Goal: Answer question/provide support: Share knowledge or assist other users

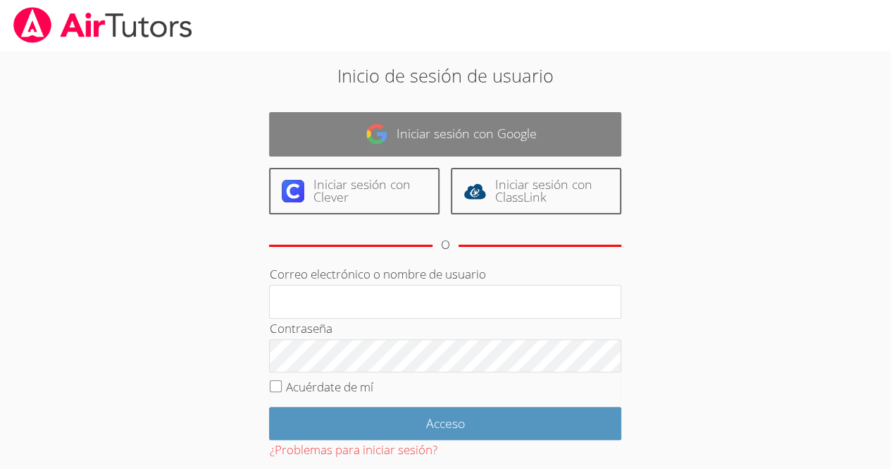
click at [550, 143] on link "Iniciar sesión con Google" at bounding box center [445, 134] width 352 height 44
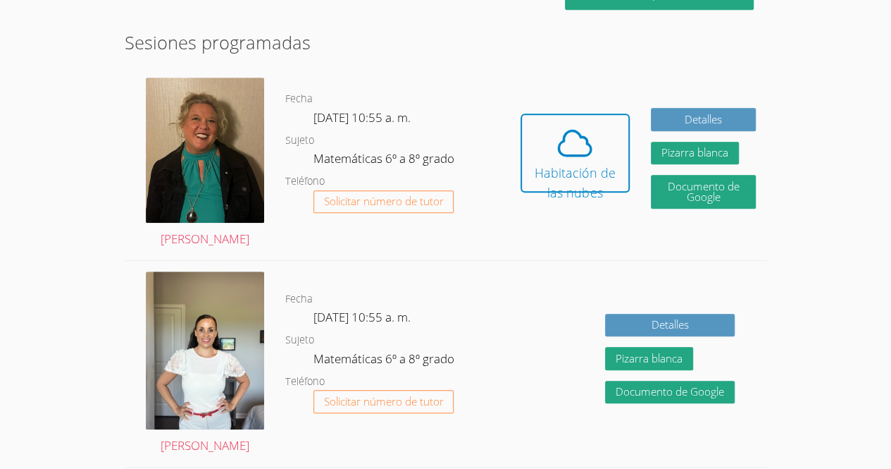
scroll to position [362, 0]
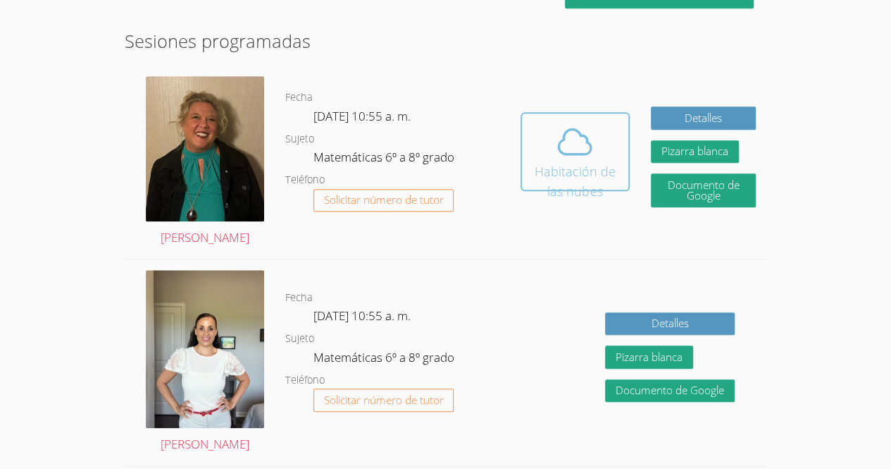
click at [574, 130] on icon at bounding box center [576, 142] width 32 height 25
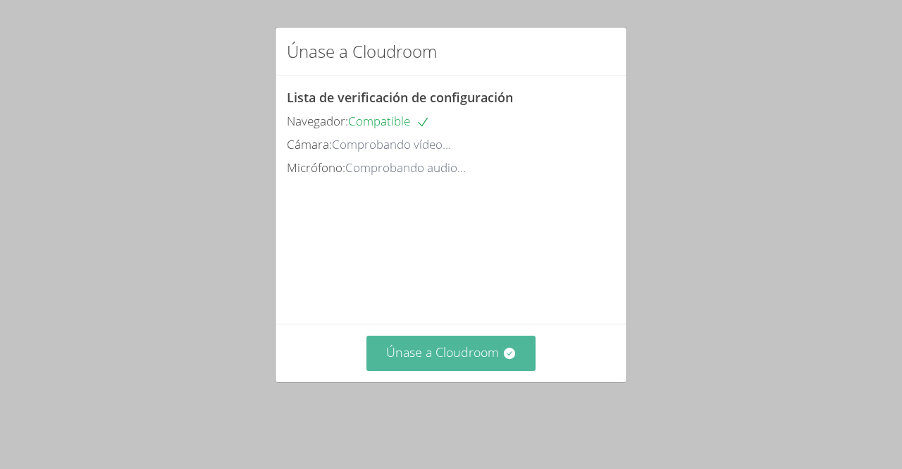
click at [403, 360] on font "Únase a Cloudroom" at bounding box center [442, 351] width 113 height 17
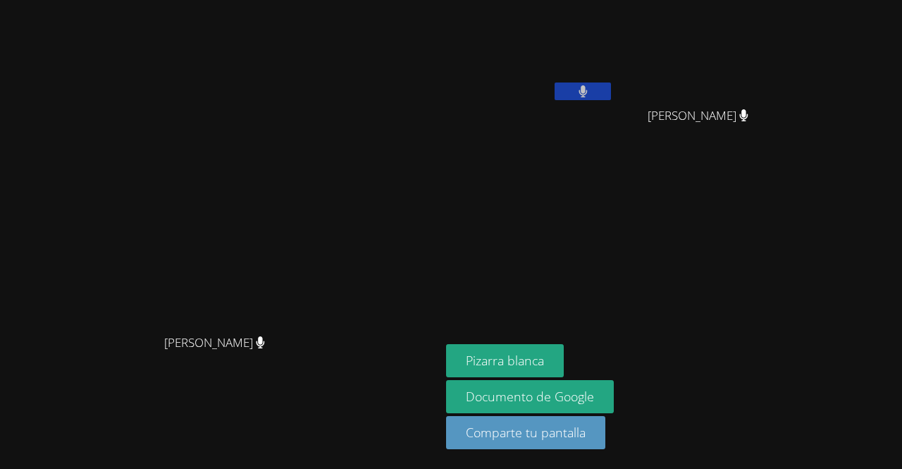
click at [611, 91] on button at bounding box center [583, 91] width 56 height 18
click at [611, 92] on button at bounding box center [583, 91] width 56 height 18
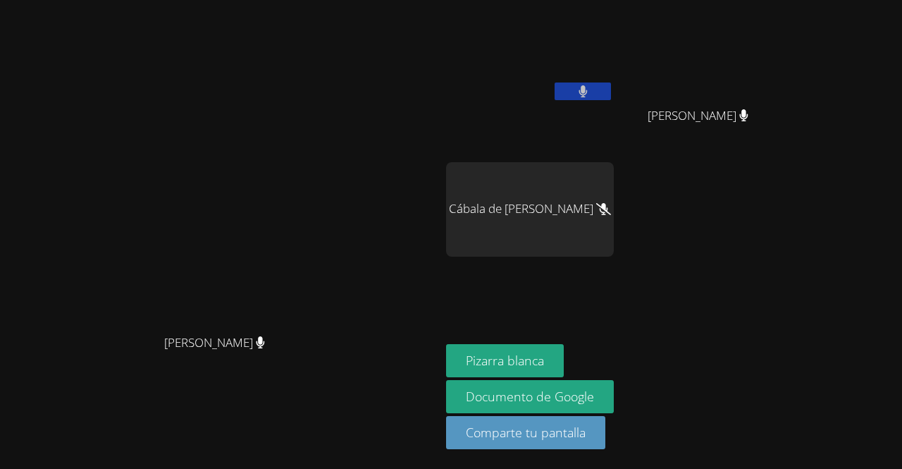
click at [611, 84] on button at bounding box center [583, 91] width 56 height 18
click at [611, 97] on button at bounding box center [583, 91] width 56 height 18
click at [614, 80] on video at bounding box center [530, 53] width 168 height 94
click at [611, 87] on button at bounding box center [583, 91] width 56 height 18
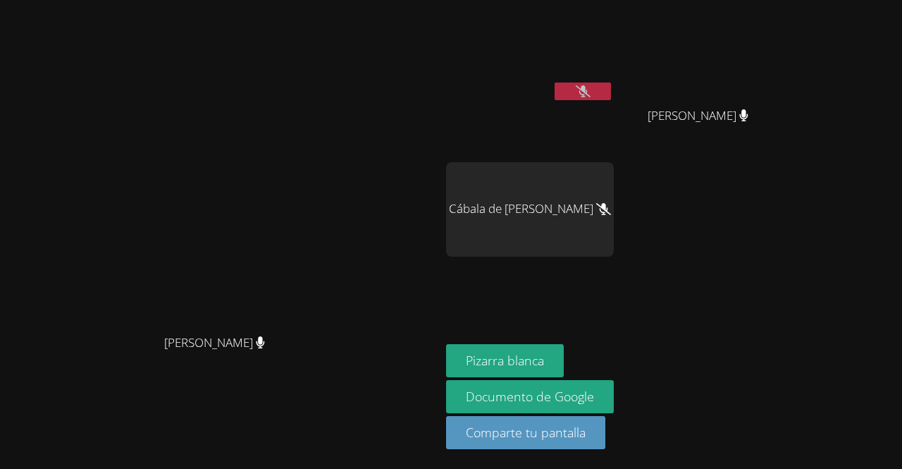
click at [611, 90] on button at bounding box center [583, 91] width 56 height 18
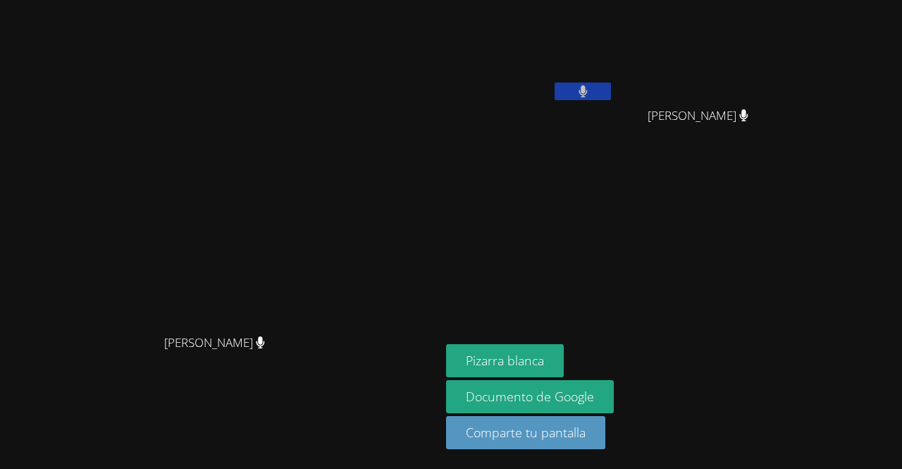
click at [587, 94] on icon at bounding box center [583, 91] width 8 height 12
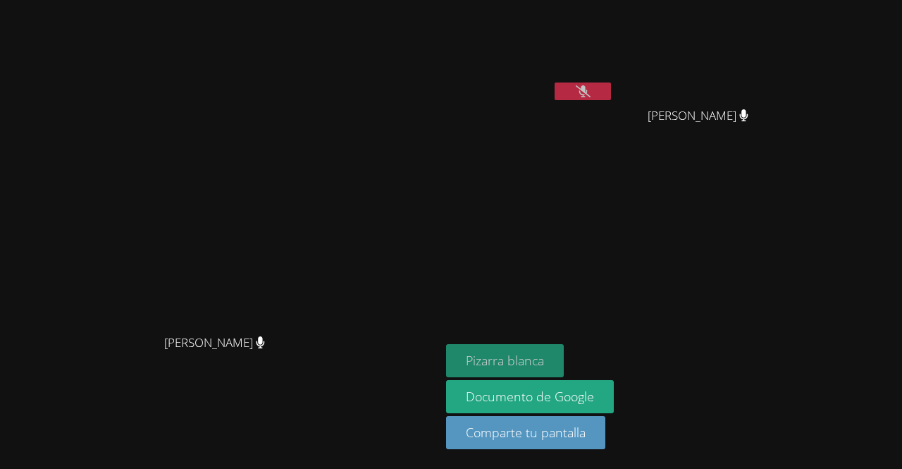
click at [564, 350] on button "Pizarra blanca" at bounding box center [505, 360] width 118 height 33
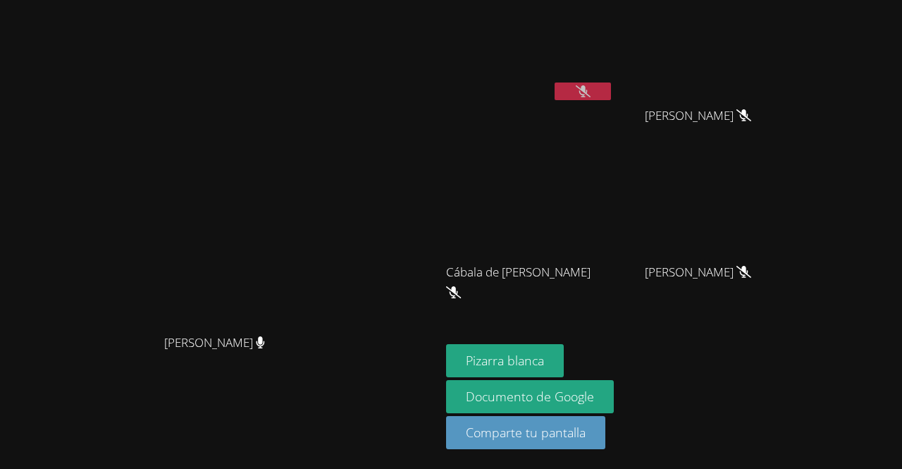
click at [295, 183] on video at bounding box center [220, 206] width 211 height 242
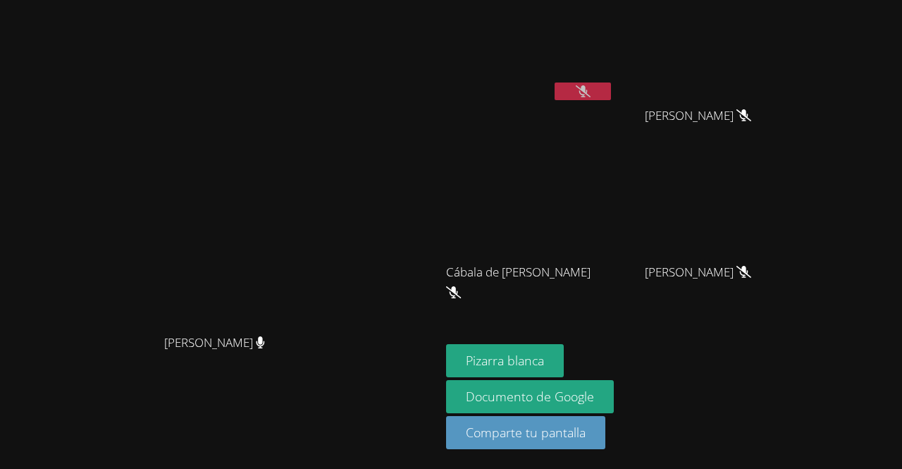
click at [295, 183] on video at bounding box center [220, 206] width 211 height 242
click at [614, 75] on video at bounding box center [530, 53] width 168 height 94
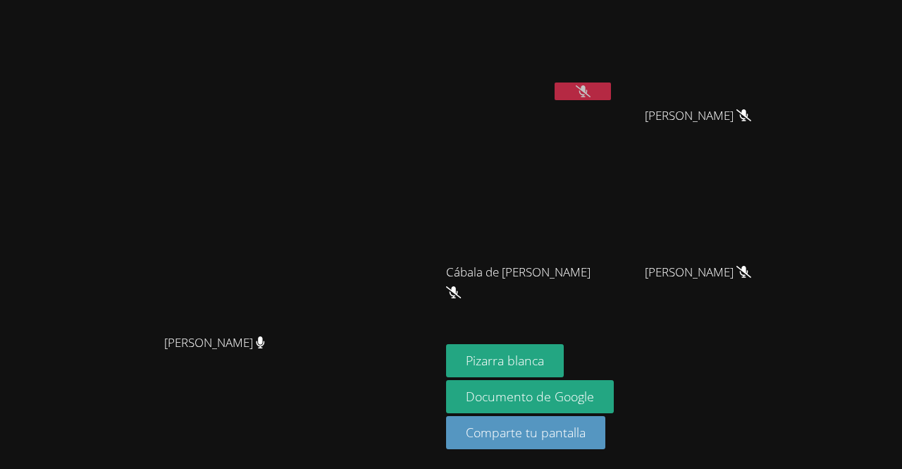
click at [326, 257] on video at bounding box center [220, 206] width 211 height 242
click at [611, 85] on button at bounding box center [583, 91] width 56 height 18
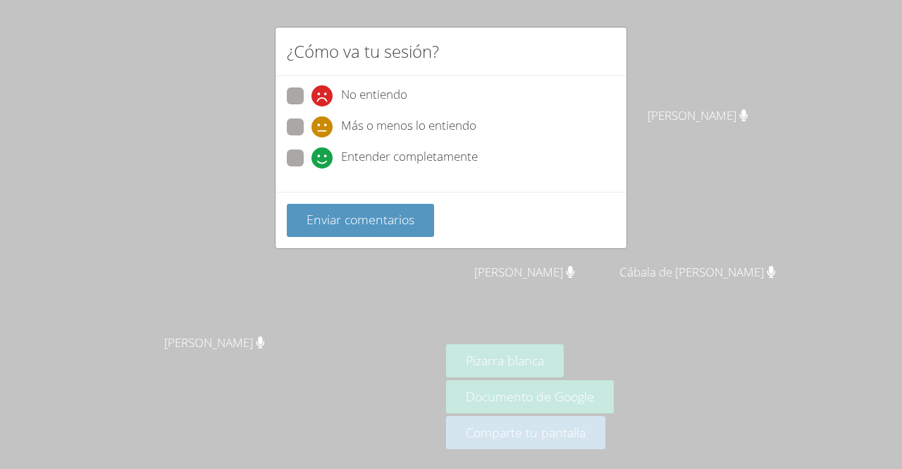
click at [311, 137] on span at bounding box center [311, 137] width 0 height 0
click at [311, 121] on input "Más o menos lo entiendo" at bounding box center [317, 124] width 12 height 12
radio input "true"
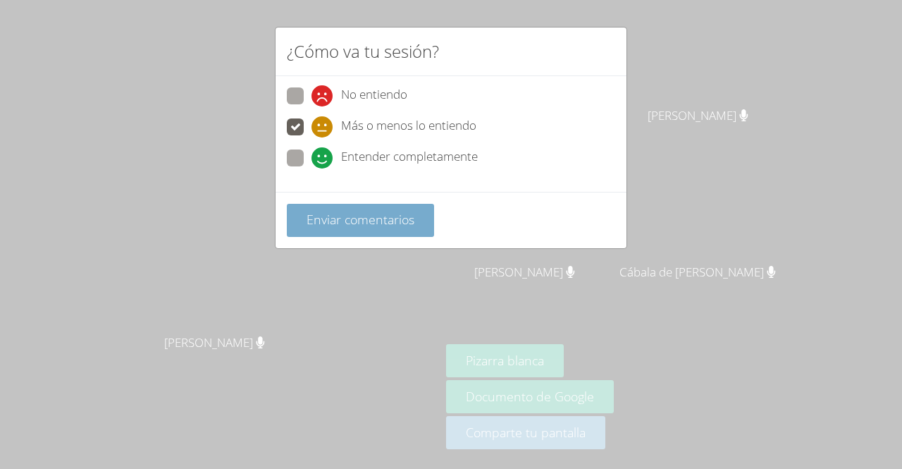
click at [342, 218] on font "Enviar comentarios" at bounding box center [361, 219] width 108 height 17
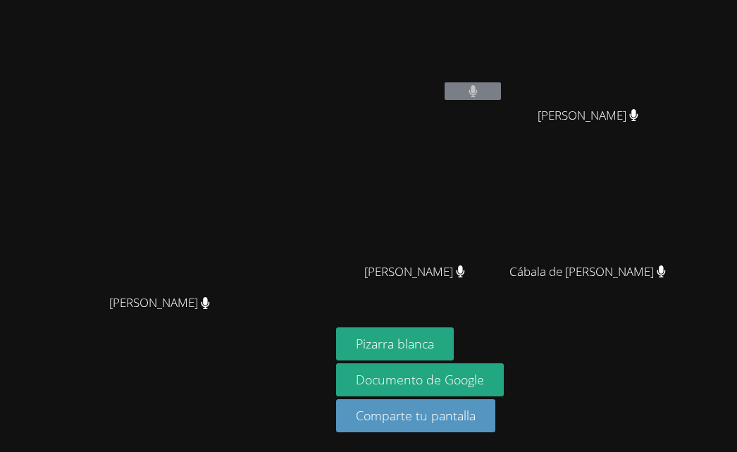
click at [501, 91] on button at bounding box center [473, 91] width 56 height 18
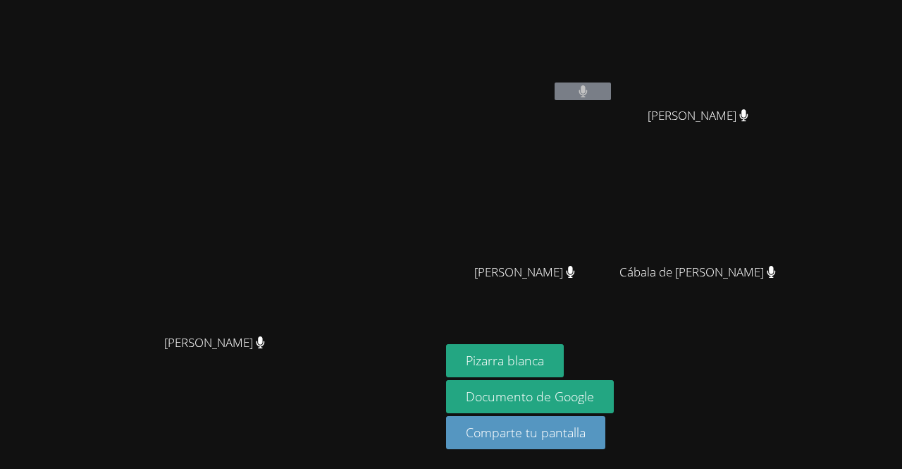
click at [614, 80] on video at bounding box center [530, 53] width 168 height 94
click at [588, 95] on icon at bounding box center [583, 91] width 9 height 12
